Goal: Navigation & Orientation: Go to known website

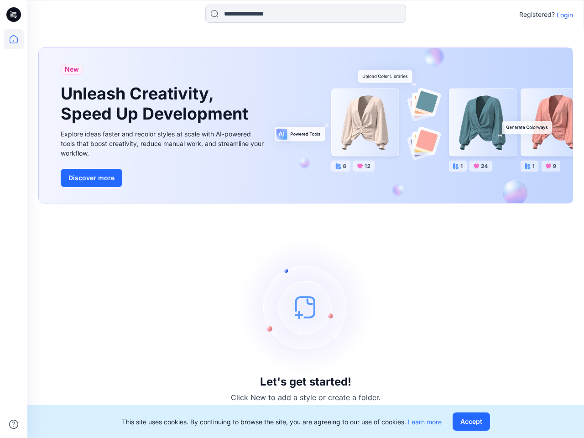
click at [292, 219] on div "Let's get started! Click New to add a style or create a folder." at bounding box center [305, 321] width 535 height 213
click at [14, 15] on icon at bounding box center [15, 15] width 4 height 0
click at [14, 39] on icon at bounding box center [14, 39] width 20 height 20
click at [14, 424] on icon at bounding box center [13, 424] width 9 height 9
click at [306, 14] on input at bounding box center [305, 14] width 201 height 18
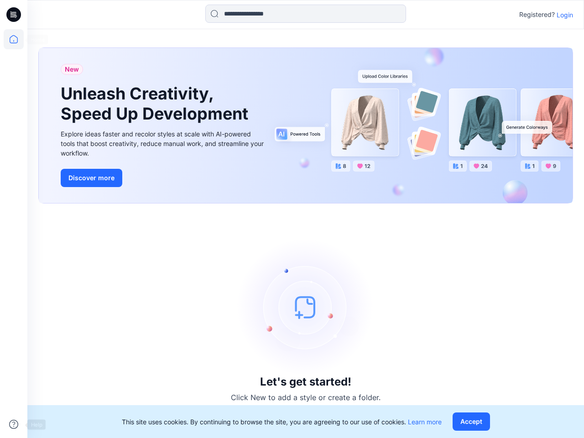
click at [565, 15] on p "Login" at bounding box center [565, 15] width 16 height 10
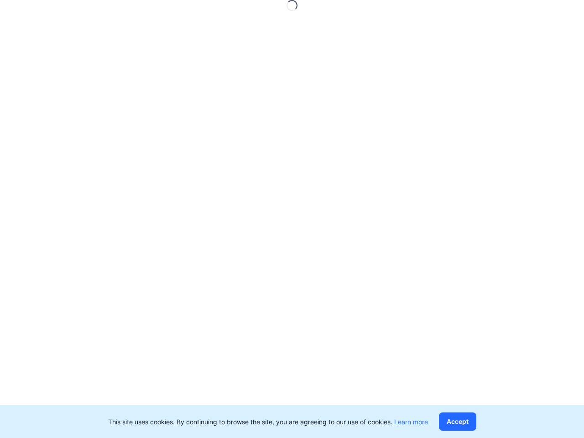
click at [473, 422] on button "Accept" at bounding box center [457, 422] width 37 height 18
